Goal: Navigation & Orientation: Find specific page/section

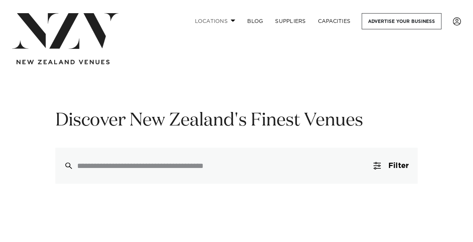
click at [229, 23] on link "Locations" at bounding box center [215, 21] width 53 height 16
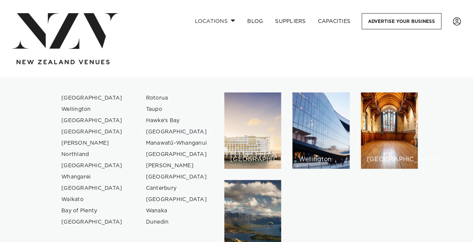
click at [160, 133] on link "[GEOGRAPHIC_DATA]" at bounding box center [176, 131] width 73 height 11
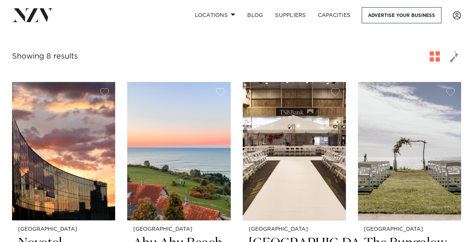
scroll to position [188, 0]
